Goal: Task Accomplishment & Management: Use online tool/utility

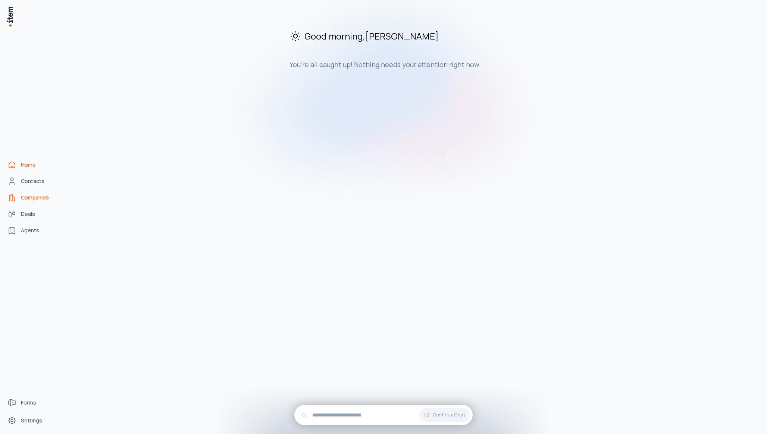
click at [31, 200] on span "Companies" at bounding box center [35, 197] width 28 height 7
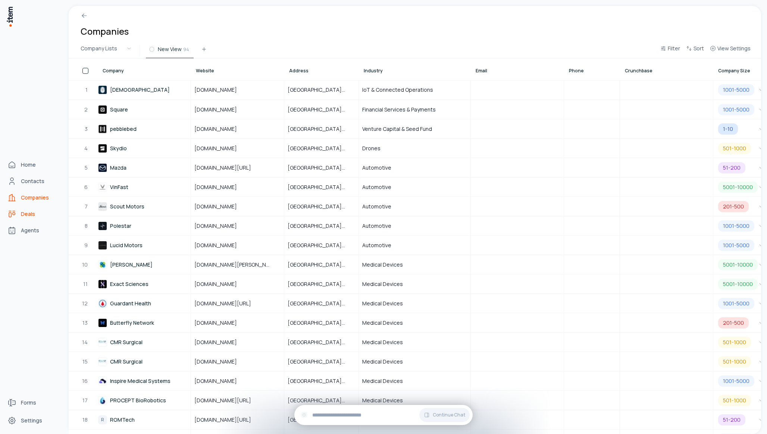
click at [18, 214] on link "Deals" at bounding box center [32, 214] width 57 height 15
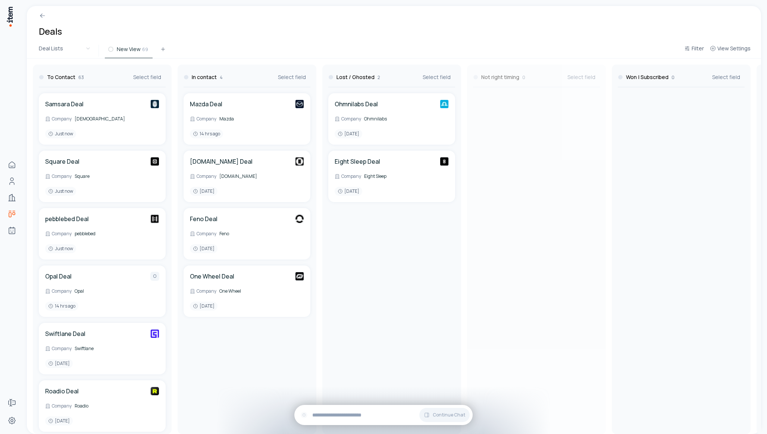
drag, startPoint x: 357, startPoint y: 80, endPoint x: 493, endPoint y: 89, distance: 136.2
click at [493, 89] on div "To Contact 63 Select field Samsara Deal Company Samsara Just now Square Deal Co…" at bounding box center [754, 247] width 1454 height 376
drag, startPoint x: 652, startPoint y: 80, endPoint x: 536, endPoint y: 80, distance: 116.1
click at [536, 80] on div "To Contact 63 Select field Samsara Deal Company Samsara Just now Square Deal Co…" at bounding box center [754, 247] width 1454 height 376
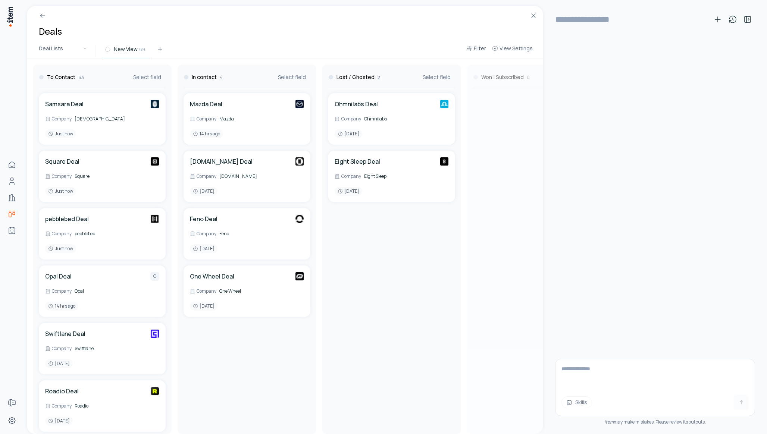
click at [591, 372] on div at bounding box center [536, 247] width 139 height 364
drag, startPoint x: 591, startPoint y: 371, endPoint x: 587, endPoint y: 371, distance: 4.1
click at [590, 371] on div at bounding box center [536, 247] width 139 height 364
click at [567, 362] on div at bounding box center [536, 247] width 139 height 364
click at [573, 373] on div at bounding box center [536, 247] width 139 height 364
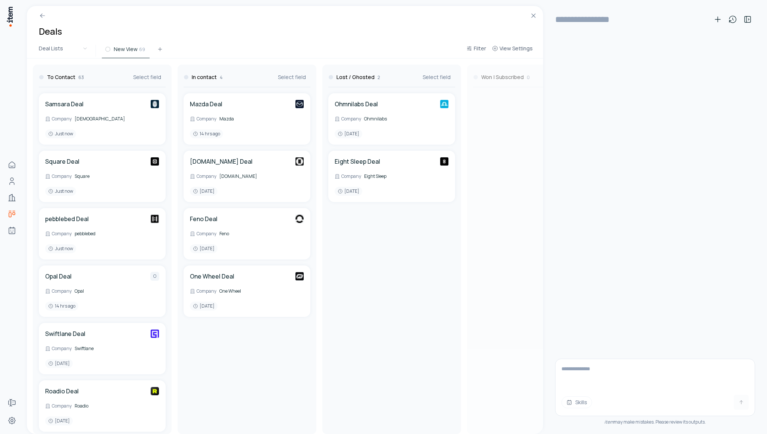
click at [564, 376] on div at bounding box center [536, 247] width 139 height 364
click at [716, 21] on icon at bounding box center [718, 19] width 9 height 9
click at [585, 359] on div at bounding box center [536, 247] width 139 height 364
click at [583, 368] on div at bounding box center [536, 247] width 139 height 364
click at [579, 373] on textarea at bounding box center [655, 374] width 199 height 30
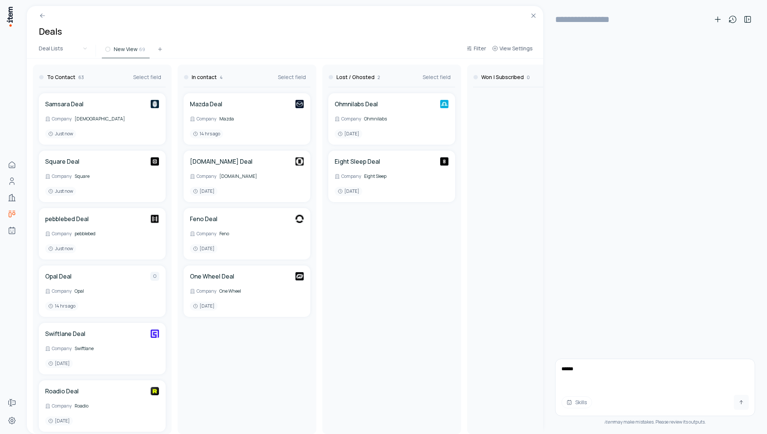
type textarea "*******"
type textarea "**********"
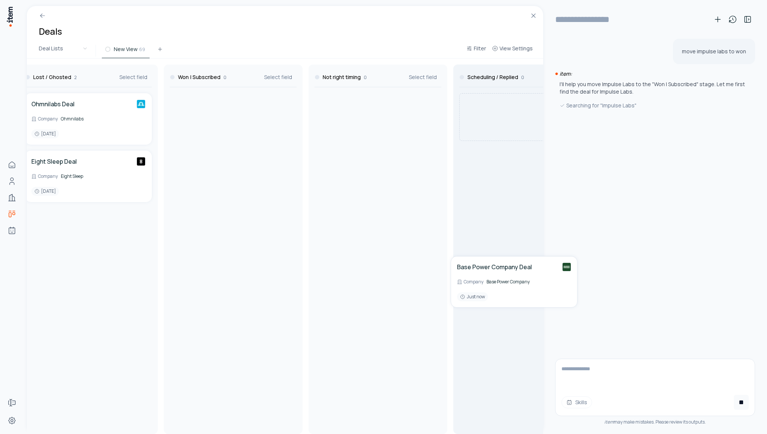
scroll to position [0, 364]
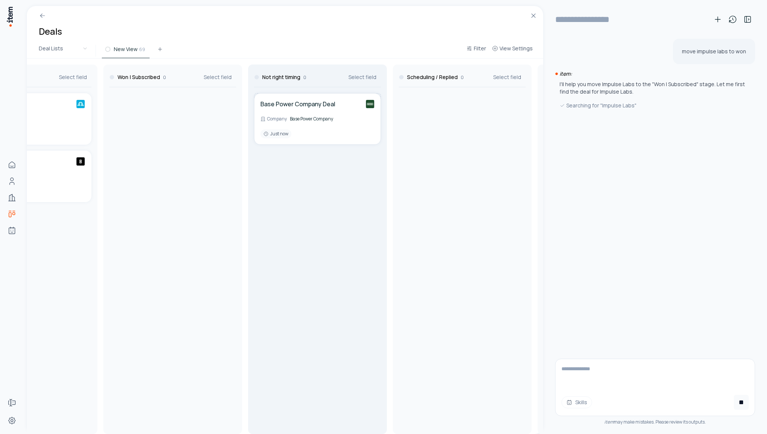
drag, startPoint x: 122, startPoint y: 366, endPoint x: 299, endPoint y: 250, distance: 210.9
click at [299, 250] on div "To Contact 63 Select field Samsara Deal Company Samsara Just now Square Deal Co…" at bounding box center [390, 247] width 1454 height 376
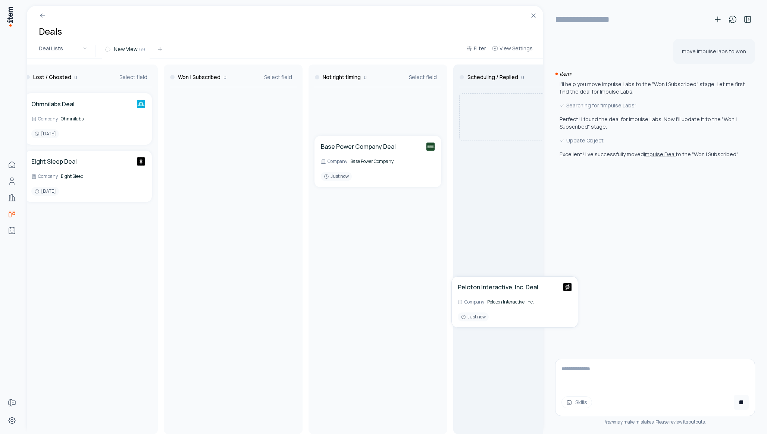
scroll to position [0, 313]
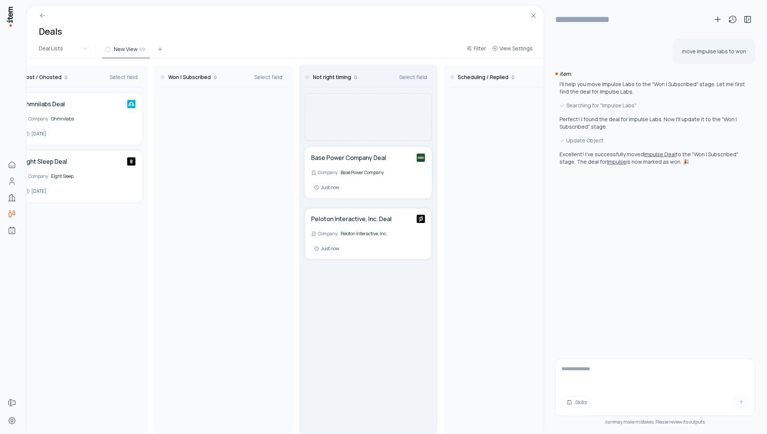
drag, startPoint x: 112, startPoint y: 362, endPoint x: 345, endPoint y: 278, distance: 247.5
click at [345, 278] on div "To Contact 61 Select field Samsara Deal Company Samsara Just now Square Deal Co…" at bounding box center [441, 247] width 1454 height 376
type input "**********"
click at [344, 84] on div "Not right timing 1 Select field" at bounding box center [368, 76] width 127 height 23
click at [335, 144] on div "Peloton Interactive, Inc. Deal Company Peloton Interactive, Inc. Just now Base …" at bounding box center [368, 260] width 133 height 347
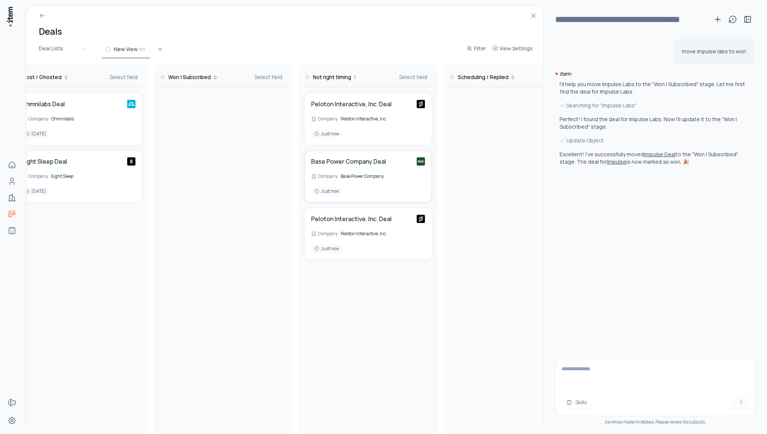
drag, startPoint x: 339, startPoint y: 160, endPoint x: 338, endPoint y: 104, distance: 56.4
click at [338, 104] on div "To Contact 60 Select field Samsara Deal Company Samsara Just now Square Deal Co…" at bounding box center [441, 247] width 1454 height 376
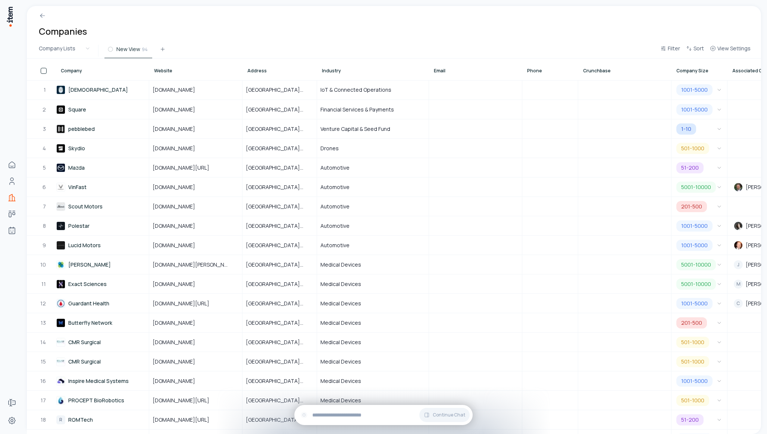
scroll to position [0, 552]
